Goal: Check status

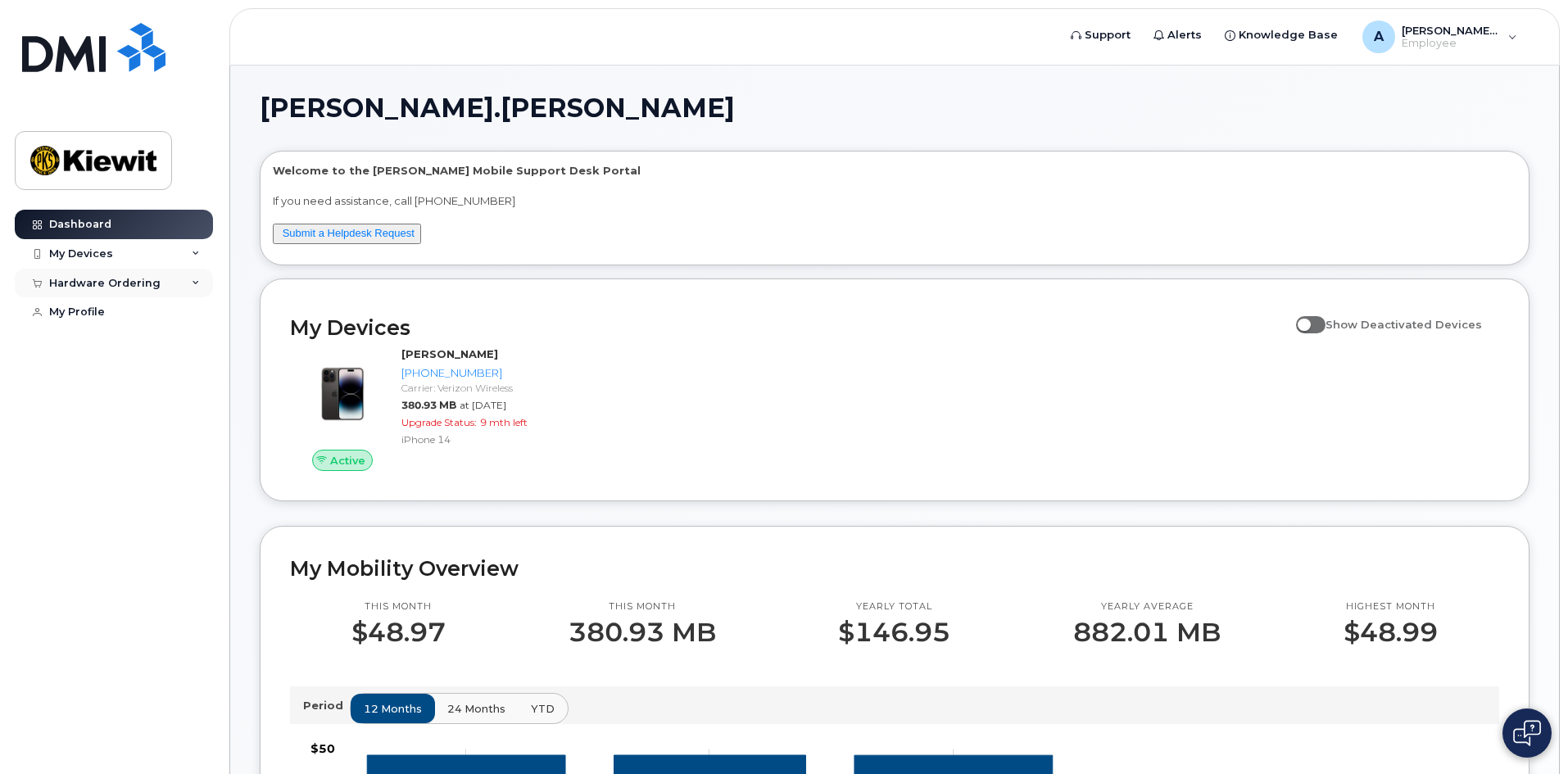
click at [143, 277] on div "Hardware Ordering" at bounding box center [105, 283] width 112 height 13
click at [104, 320] on div "My Orders" at bounding box center [86, 313] width 59 height 15
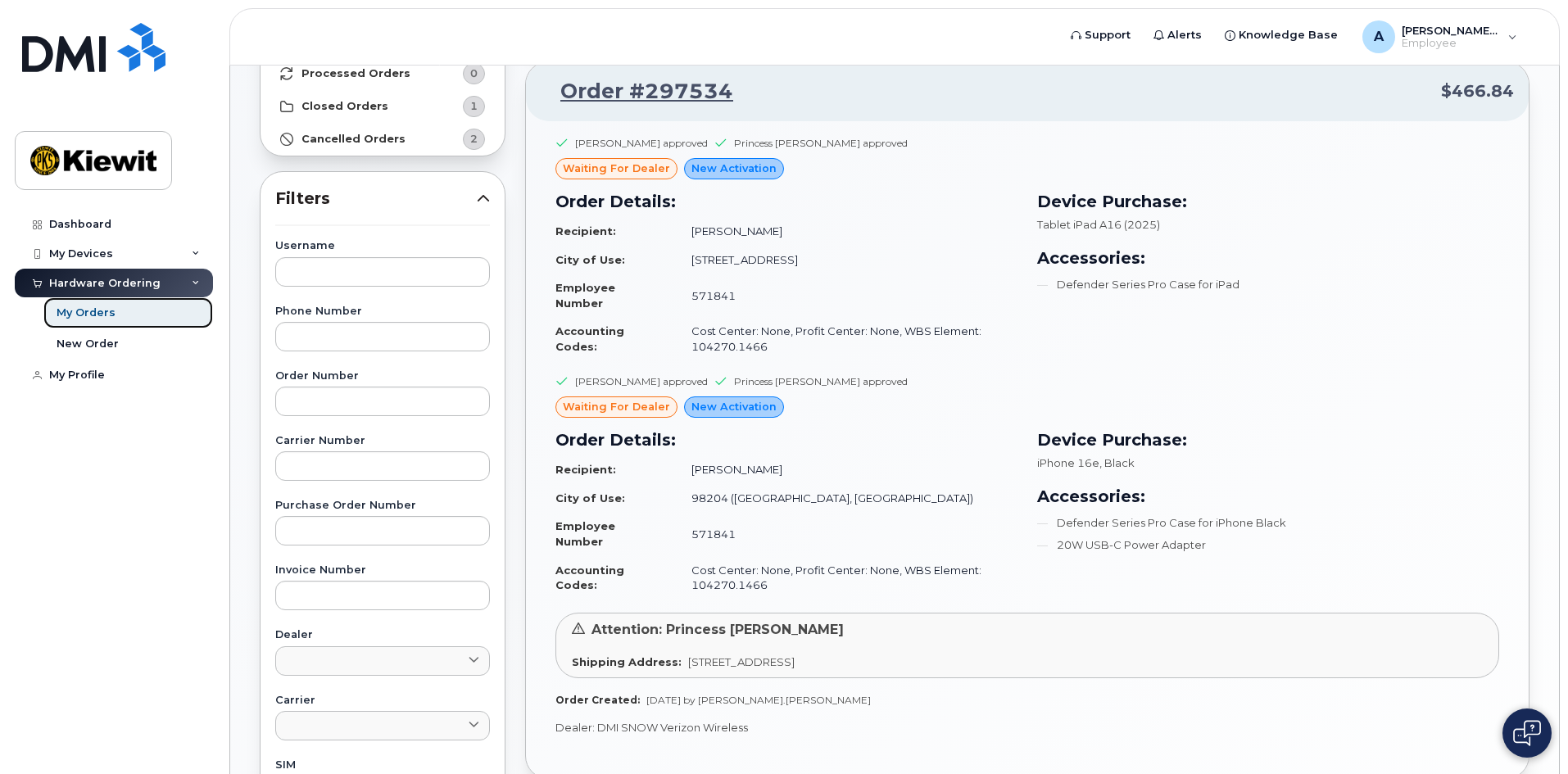
scroll to position [246, 0]
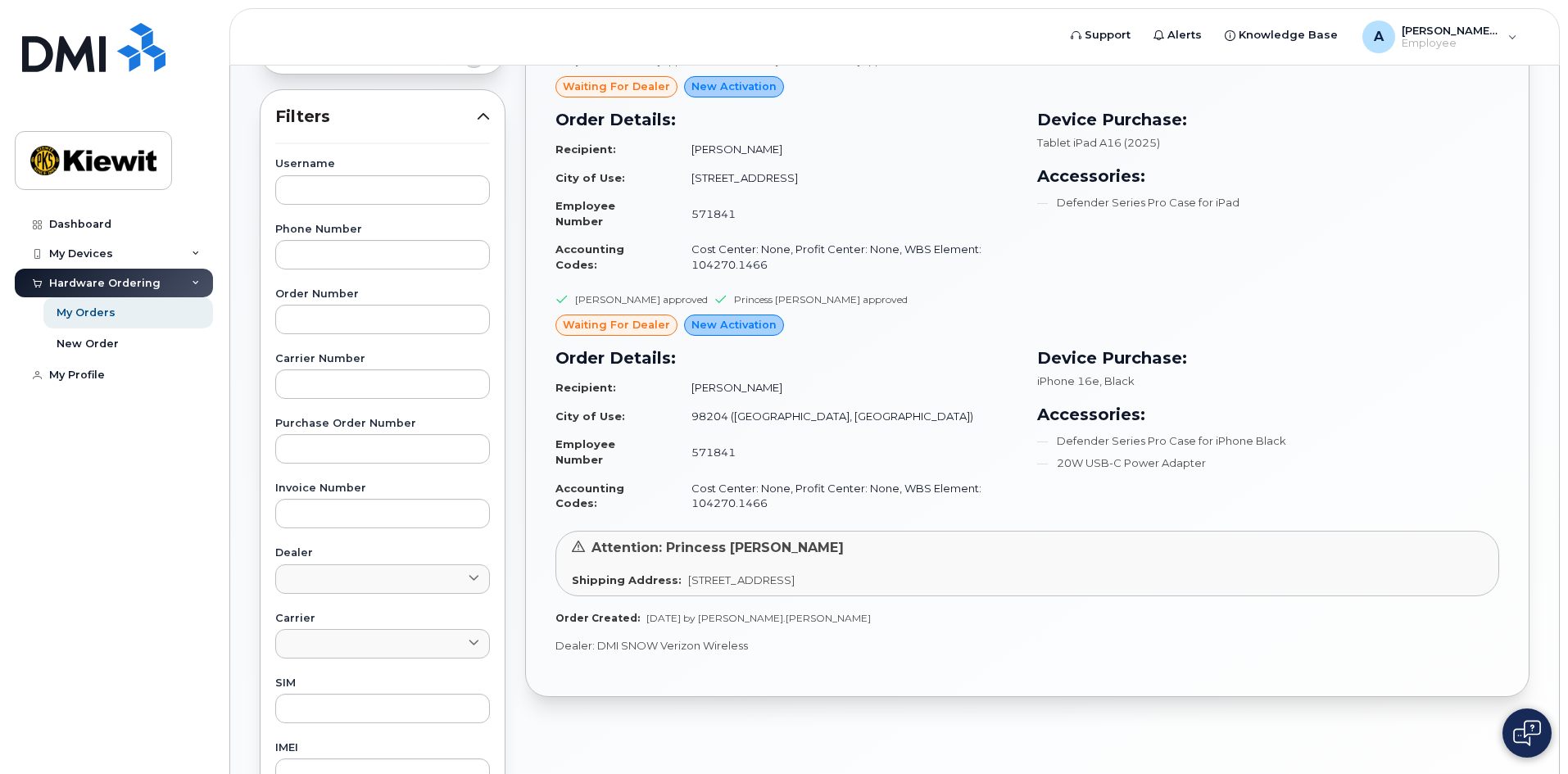
click at [879, 437] on td "571841" at bounding box center [846, 451] width 341 height 44
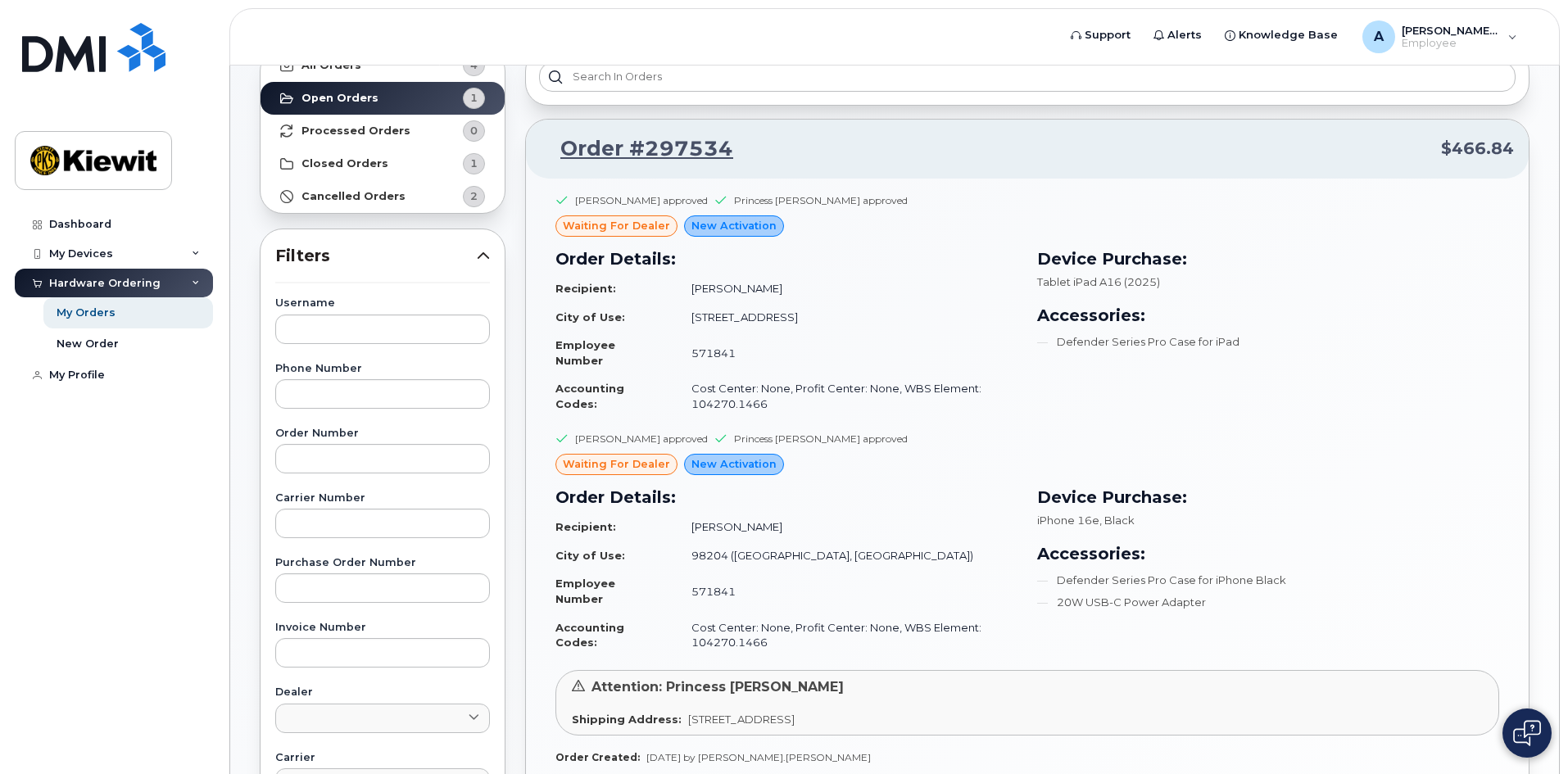
scroll to position [82, 0]
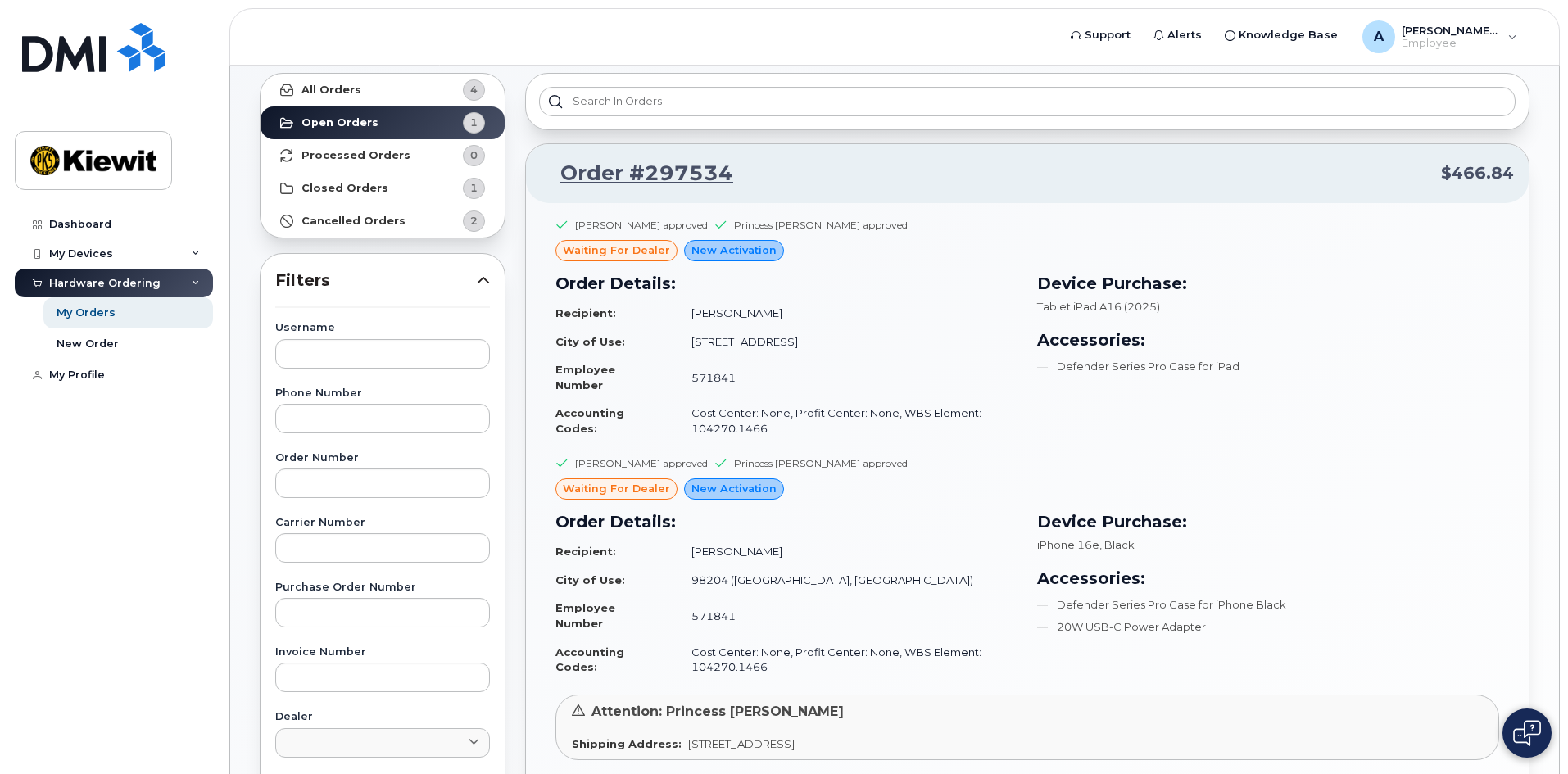
click at [623, 251] on span "waiting for dealer" at bounding box center [616, 250] width 108 height 16
click at [628, 259] on div "waiting for dealer" at bounding box center [616, 251] width 122 height 21
click at [657, 175] on link "Order #297534" at bounding box center [637, 173] width 192 height 30
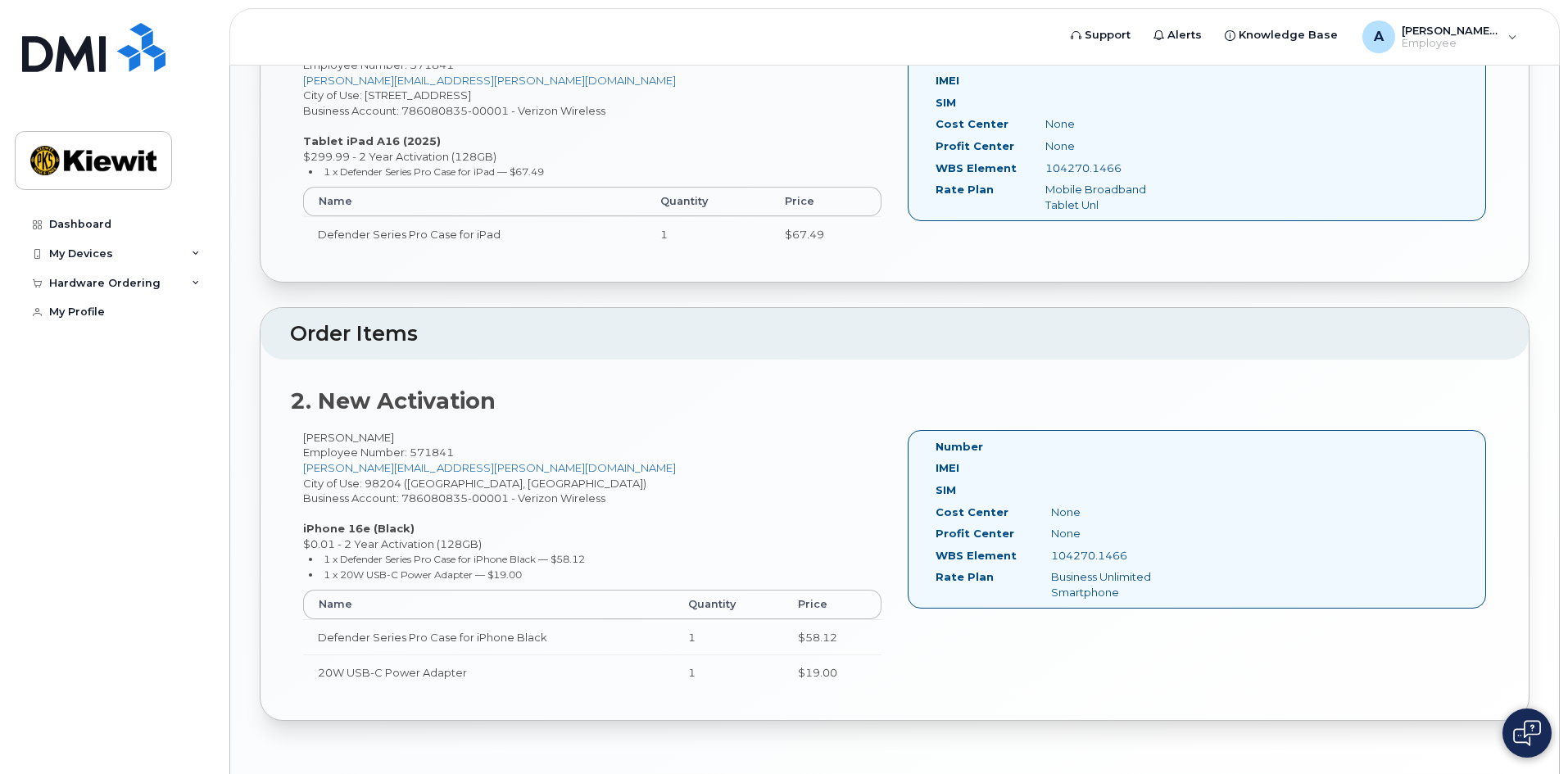
scroll to position [527, 0]
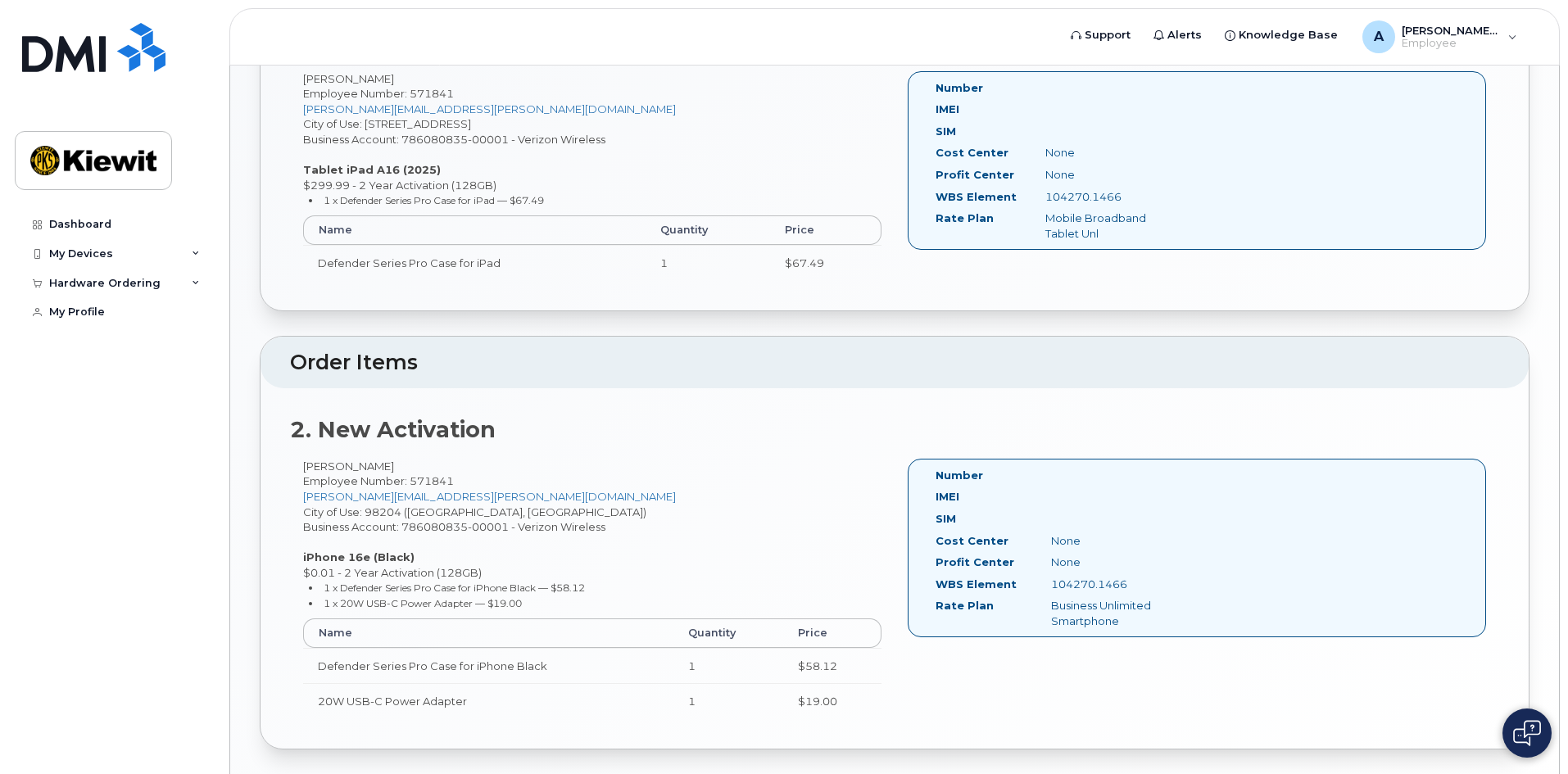
click at [95, 375] on div "Dashboard My Devices Add Device 425-623-5087 (ASHTON GROGAN) Hardware Ordering …" at bounding box center [116, 479] width 202 height 540
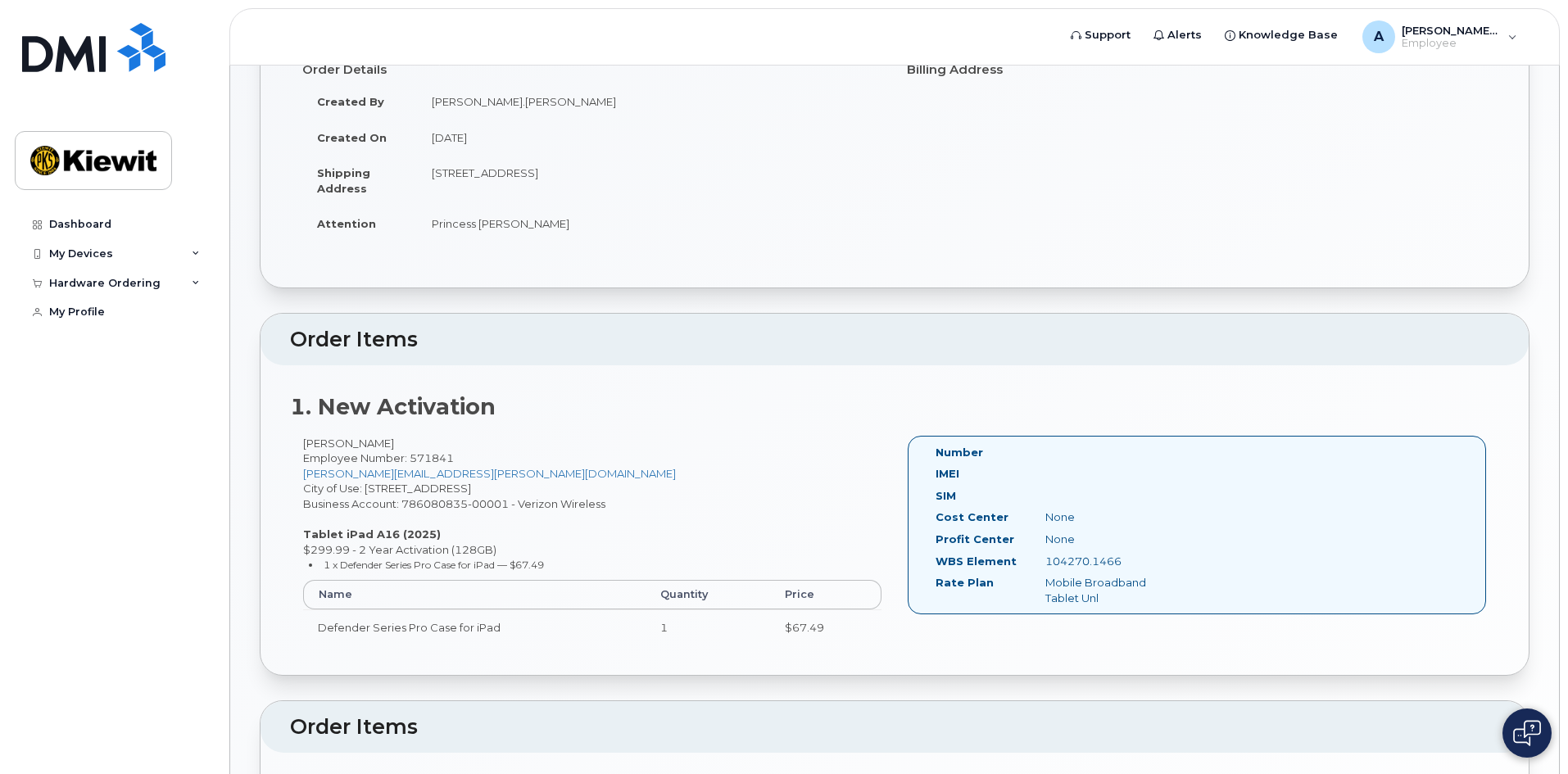
scroll to position [0, 0]
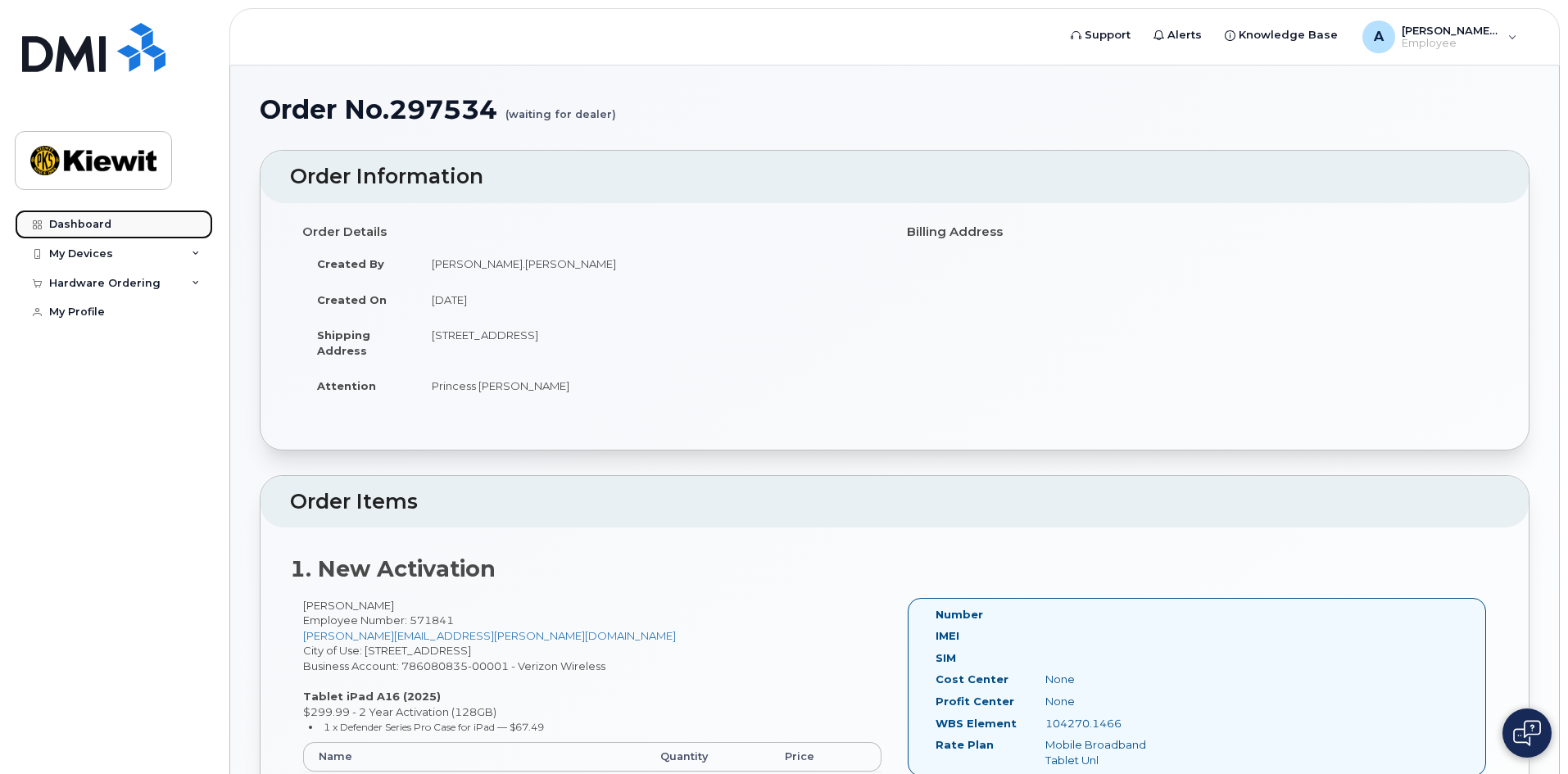
click at [127, 220] on link "Dashboard" at bounding box center [113, 224] width 198 height 30
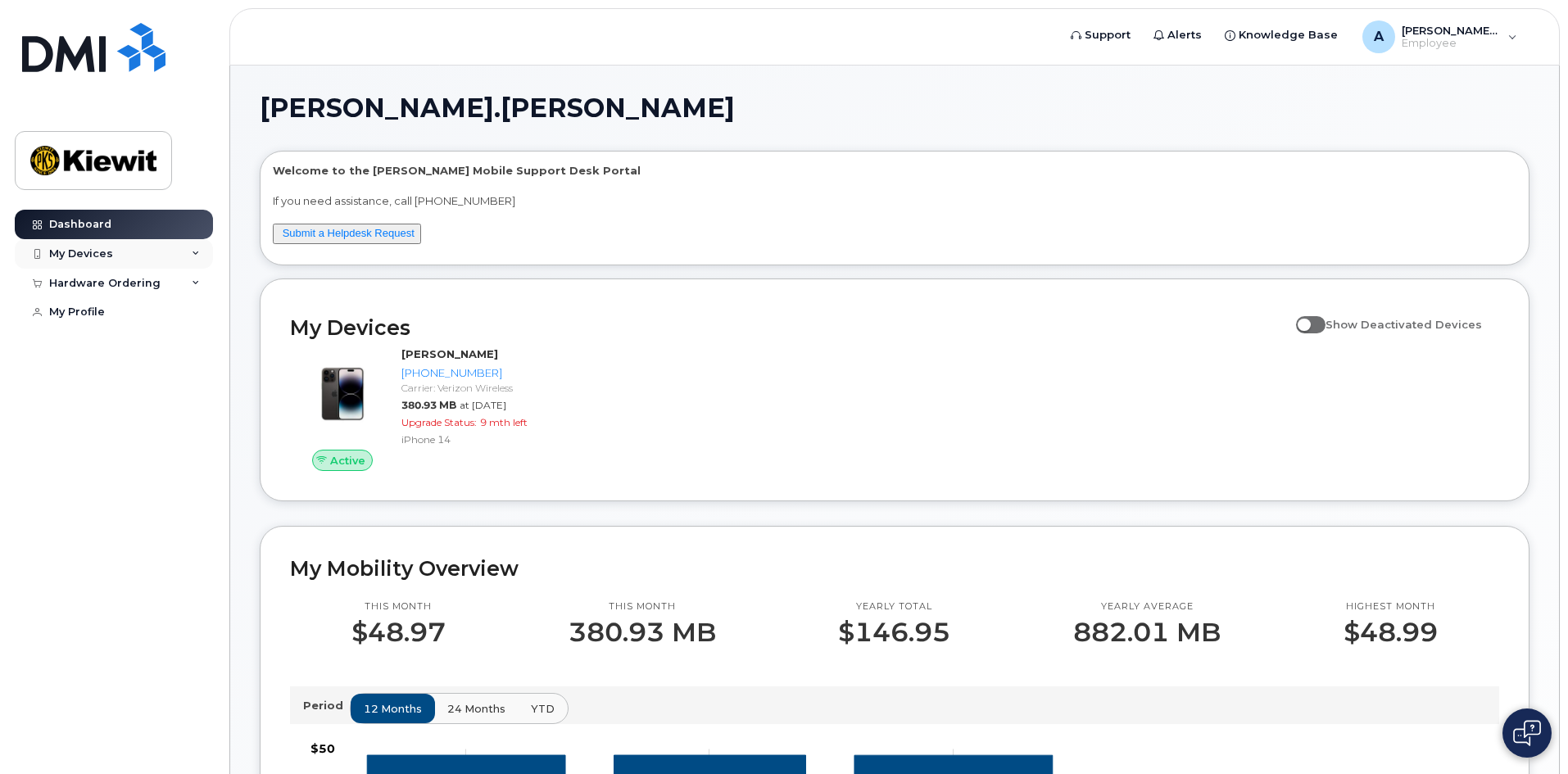
click at [126, 257] on div "My Devices" at bounding box center [113, 254] width 198 height 30
click at [137, 379] on div "Hardware Ordering" at bounding box center [105, 372] width 112 height 13
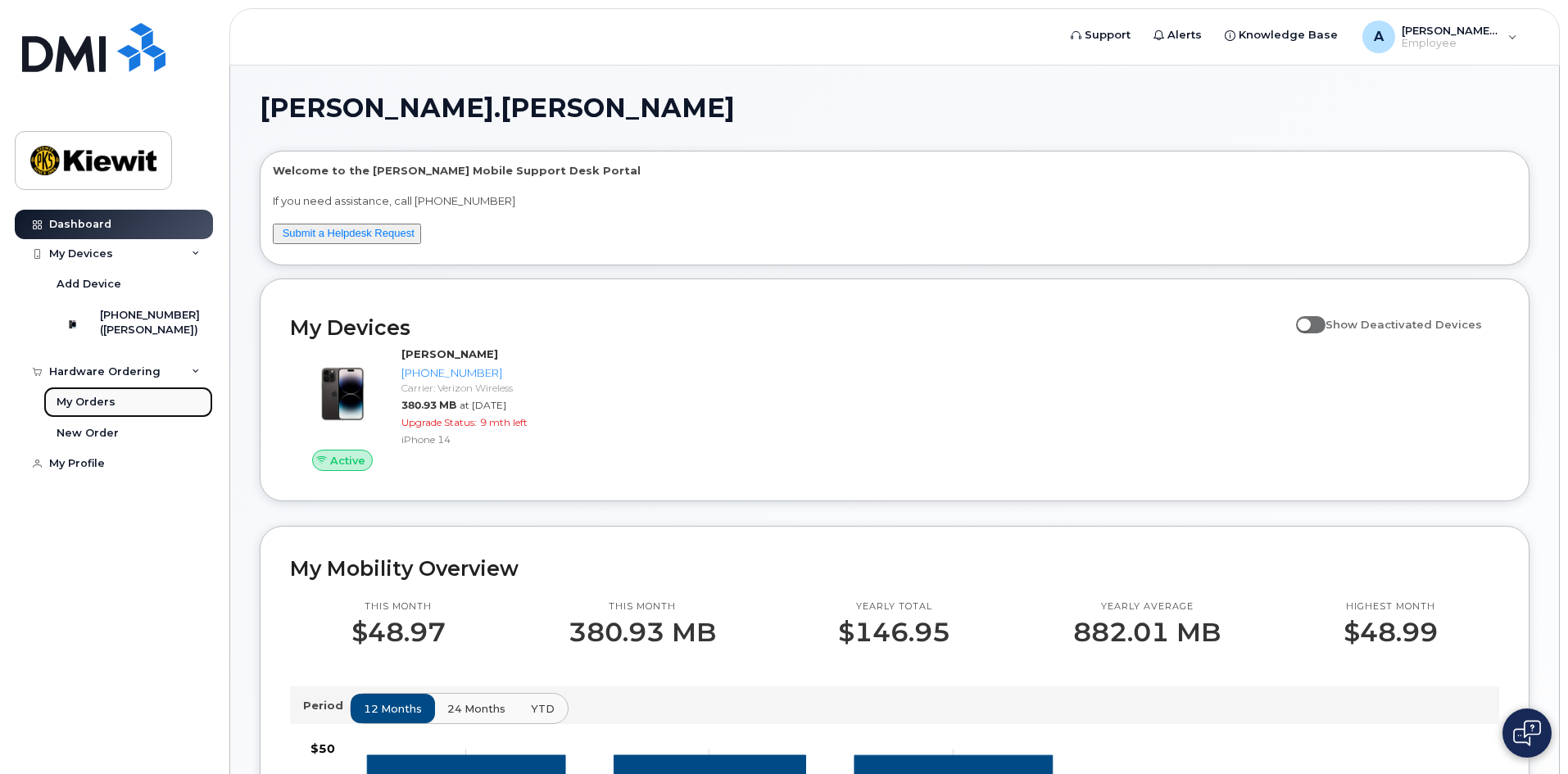
click at [114, 415] on link "My Orders" at bounding box center [128, 403] width 169 height 31
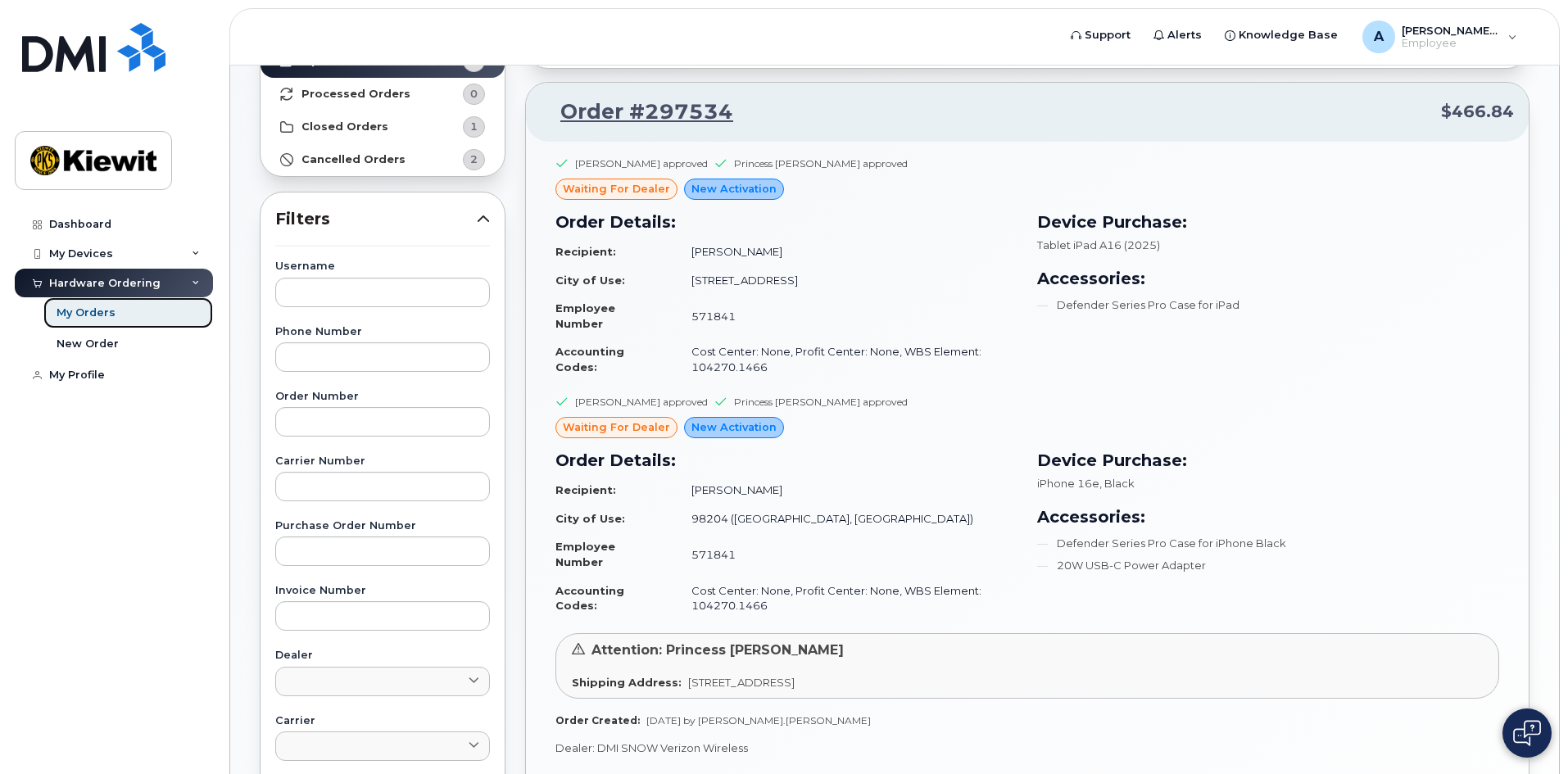
scroll to position [164, 0]
